Goal: Task Accomplishment & Management: Use online tool/utility

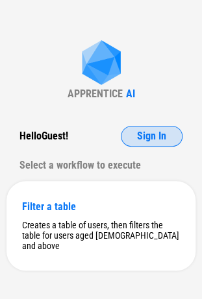
click at [178, 135] on button "Sign In" at bounding box center [152, 136] width 62 height 21
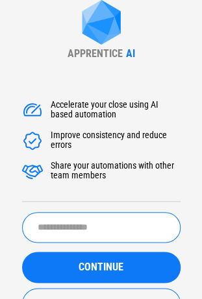
click at [103, 241] on input "text" at bounding box center [101, 227] width 158 height 31
type input "****"
click at [22, 252] on button "CONTINUE" at bounding box center [101, 267] width 158 height 31
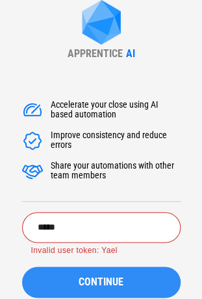
click at [92, 276] on button "CONTINUE" at bounding box center [101, 282] width 158 height 31
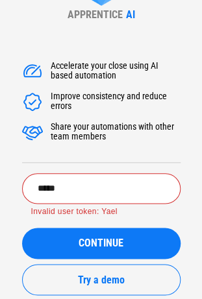
scroll to position [68, 0]
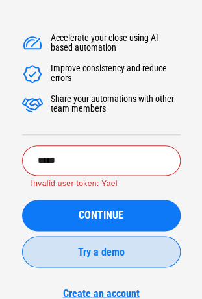
click at [105, 260] on button "Try a demo" at bounding box center [101, 251] width 158 height 31
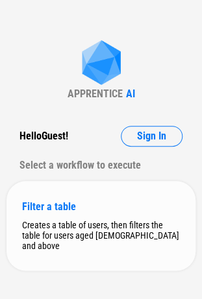
scroll to position [2, 0]
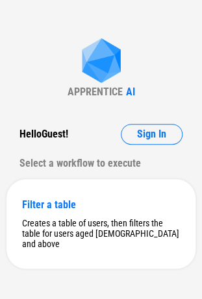
click at [83, 103] on div "APPRENTICE AI Hello Guest ! Sign In Select a workflow to execute Filter a table…" at bounding box center [101, 153] width 202 height 311
click at [136, 221] on div "Creates a table of users, then filters the table for users aged [DEMOGRAPHIC_DA…" at bounding box center [101, 233] width 158 height 31
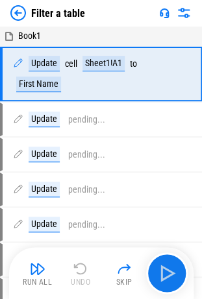
click at [23, 16] on img at bounding box center [18, 13] width 16 height 16
